Goal: Task Accomplishment & Management: Use online tool/utility

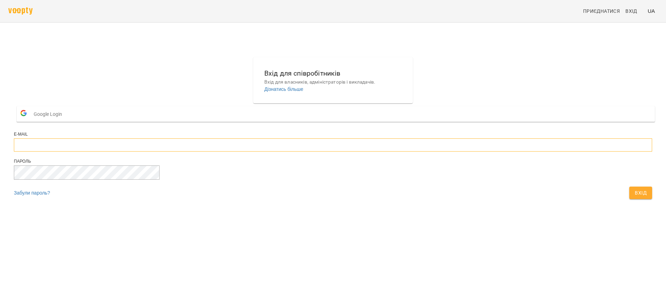
type input "**********"
click at [635, 197] on span "Вхід" at bounding box center [641, 193] width 12 height 8
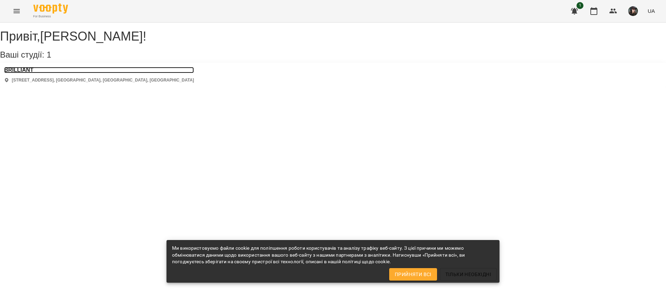
click at [25, 73] on h3 "BRILLIANT" at bounding box center [99, 70] width 190 height 6
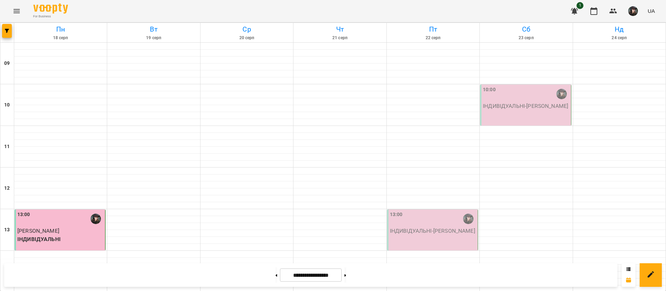
scroll to position [139, 0]
